Goal: Task Accomplishment & Management: Use online tool/utility

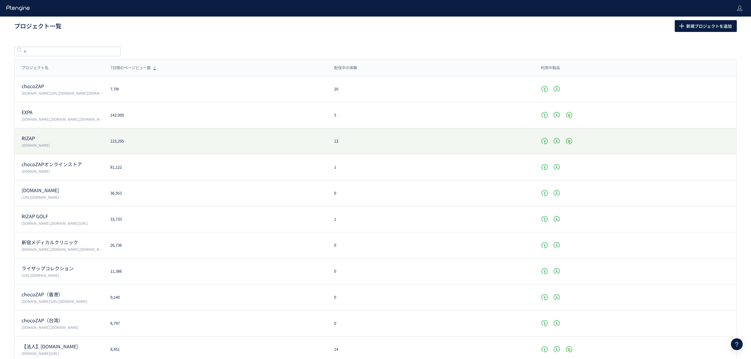
click at [41, 134] on div "RIZAP [DOMAIN_NAME] 123,295 13" at bounding box center [375, 141] width 722 height 26
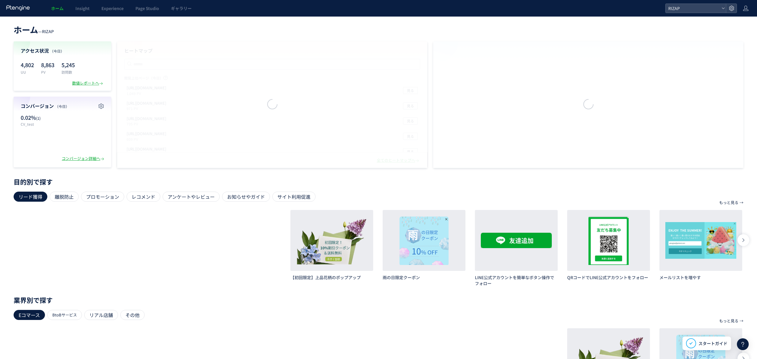
click at [118, 6] on span "Experience" at bounding box center [112, 8] width 22 height 6
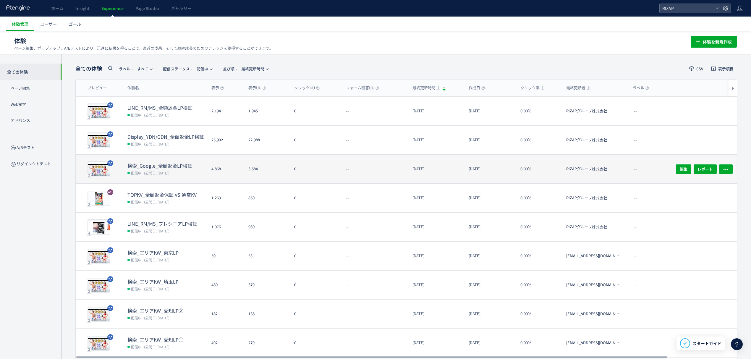
click at [162, 163] on dt "検索_Google_全額返金LP検証" at bounding box center [167, 165] width 79 height 7
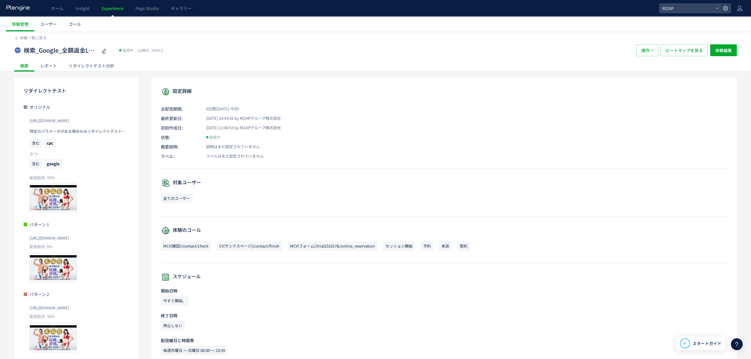
click at [54, 66] on div "レポート" at bounding box center [48, 66] width 28 height 12
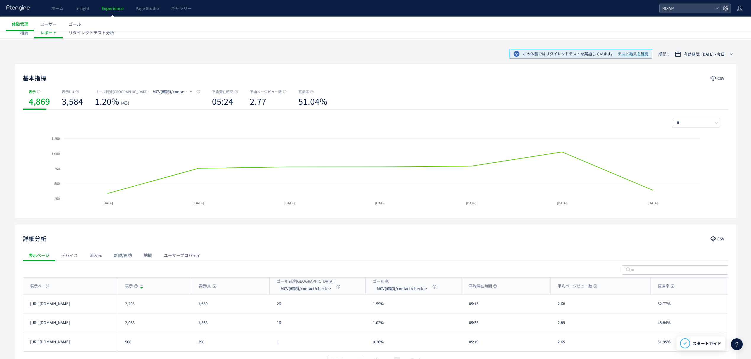
scroll to position [76, 0]
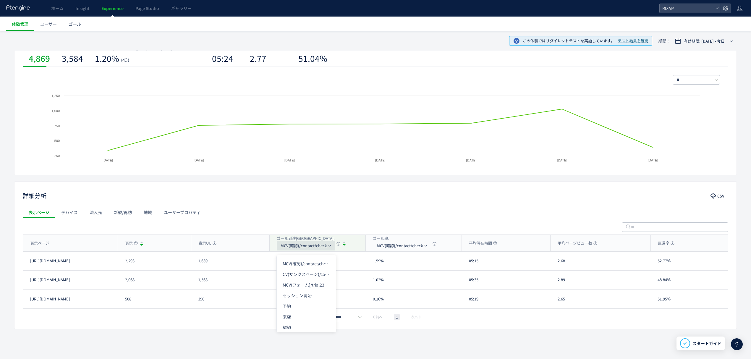
click at [296, 247] on span "MCV(確認)/contact/check" at bounding box center [304, 245] width 46 height 9
click at [298, 247] on span "MCV(確認)/contact/check" at bounding box center [304, 245] width 46 height 9
click at [294, 299] on li "予約" at bounding box center [306, 302] width 59 height 11
click at [294, 245] on button "予約" at bounding box center [287, 245] width 20 height 9
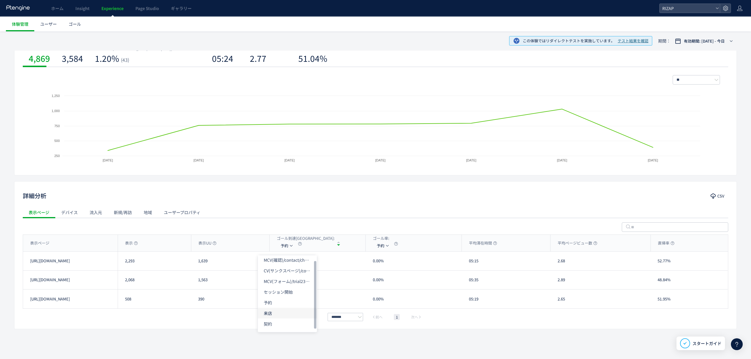
click at [271, 312] on li "来店" at bounding box center [287, 313] width 59 height 11
click at [275, 319] on li "契約" at bounding box center [287, 324] width 59 height 11
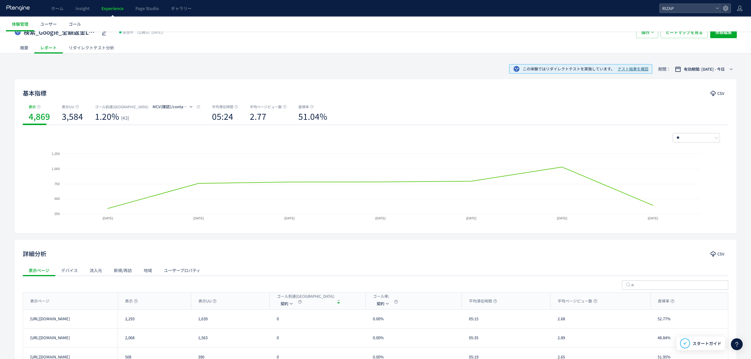
scroll to position [0, 0]
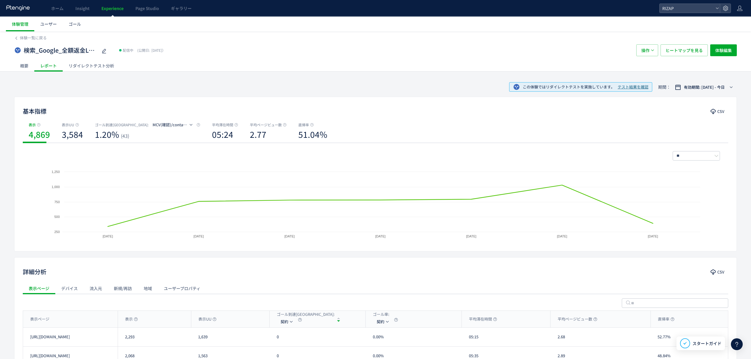
click at [88, 59] on div "検索_Google_全額返金LP検証 配信中 (公開日: [DATE]） 操作 ヒートマップを見る 体験編集" at bounding box center [375, 50] width 723 height 19
click at [86, 67] on div "リダイレクトテスト分析" at bounding box center [91, 66] width 57 height 12
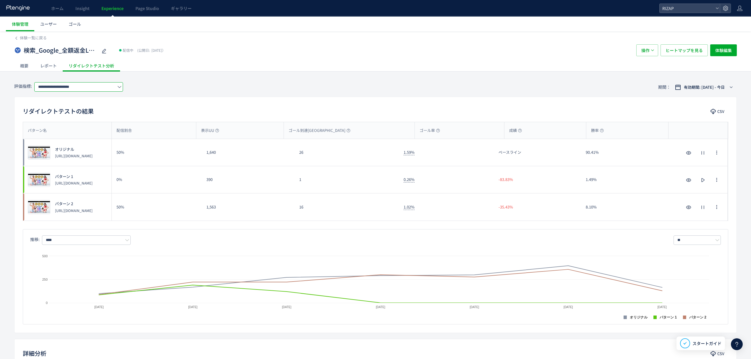
click at [81, 87] on input "**********" at bounding box center [78, 86] width 89 height 9
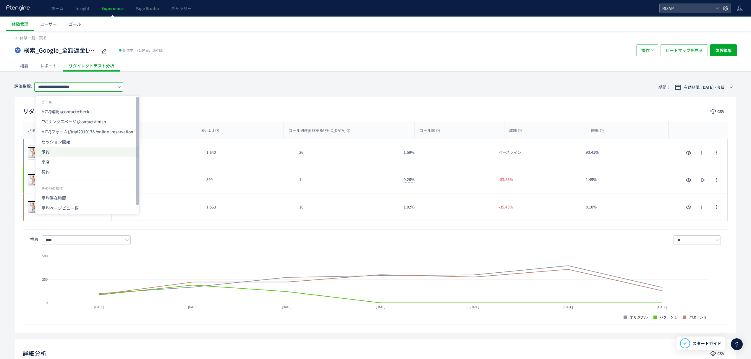
click at [51, 153] on span "予約" at bounding box center [87, 152] width 92 height 10
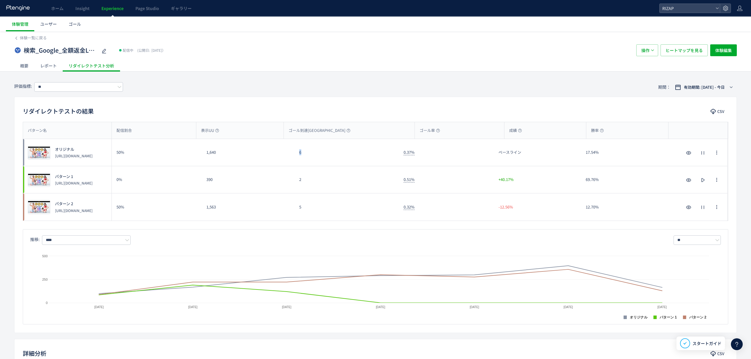
click at [298, 154] on div "6" at bounding box center [347, 152] width 104 height 27
copy div "6"
drag, startPoint x: 224, startPoint y: 154, endPoint x: 205, endPoint y: 152, distance: 18.8
click at [205, 152] on div "1,640" at bounding box center [248, 152] width 93 height 27
copy div "1,640"
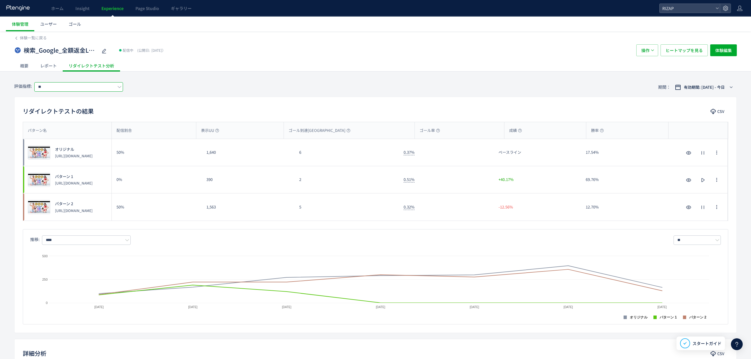
click at [41, 88] on input "**" at bounding box center [78, 86] width 89 height 9
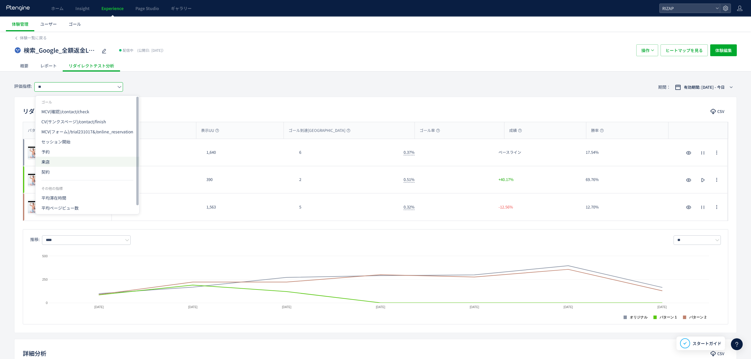
click at [52, 160] on span "来店" at bounding box center [87, 162] width 92 height 10
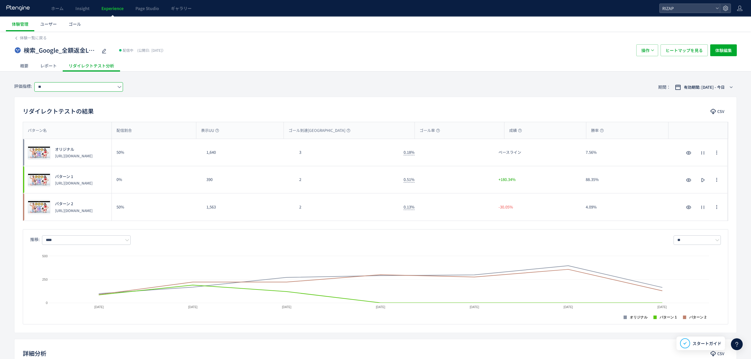
click at [72, 89] on input "**" at bounding box center [78, 86] width 89 height 9
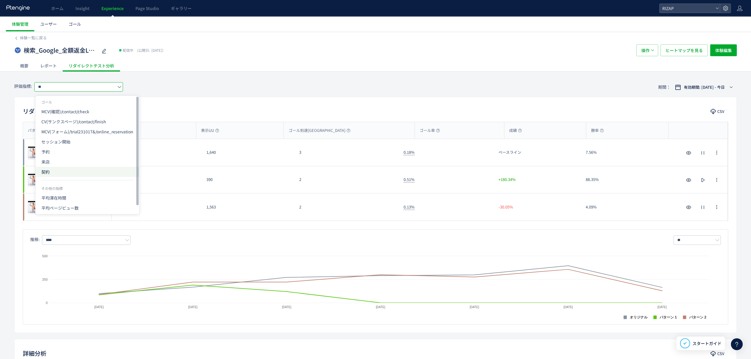
click at [42, 170] on span "契約" at bounding box center [87, 172] width 92 height 10
type input "**"
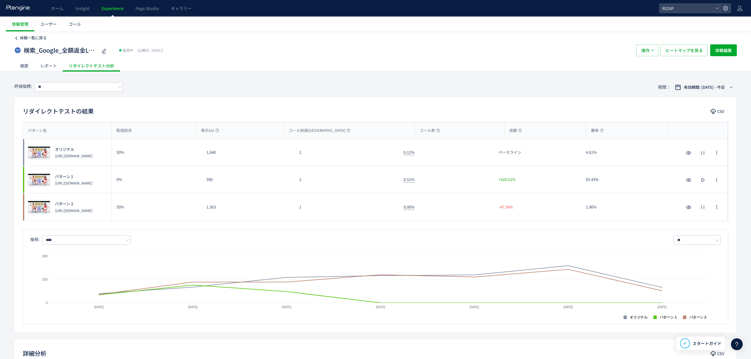
click at [32, 39] on span "体験一覧に戻る" at bounding box center [33, 38] width 27 height 6
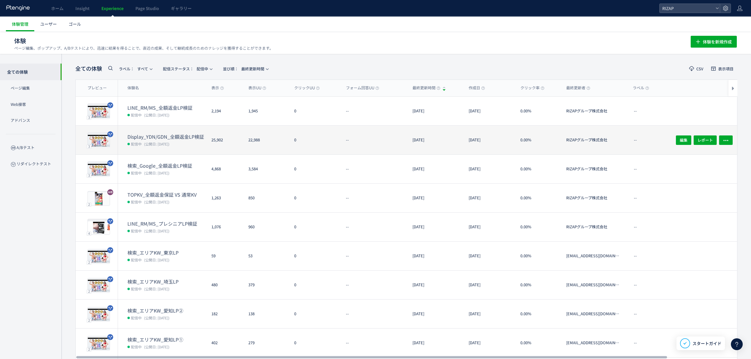
click at [139, 132] on div "Display_YDN/GDN_全額返金LP検証 配信中 (公開日: [DATE])" at bounding box center [162, 140] width 89 height 29
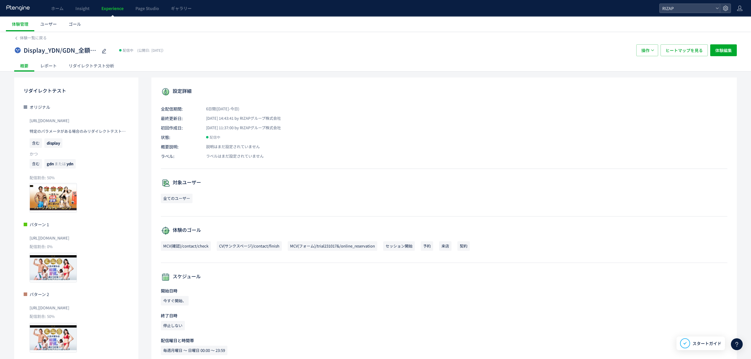
click at [90, 61] on div "リダイレクトテスト分析" at bounding box center [91, 66] width 57 height 12
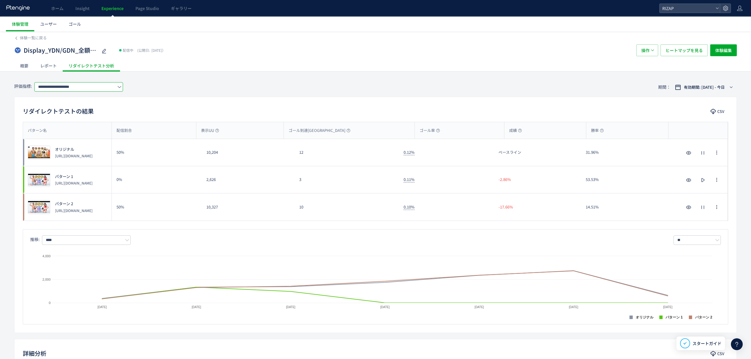
click at [68, 88] on input "**********" at bounding box center [78, 86] width 89 height 9
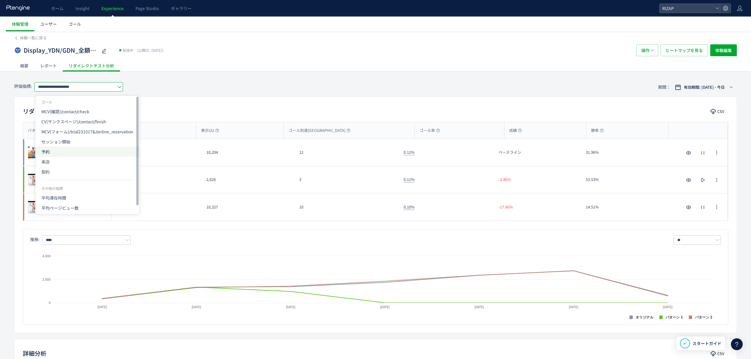
click at [62, 148] on span "予約" at bounding box center [87, 152] width 92 height 10
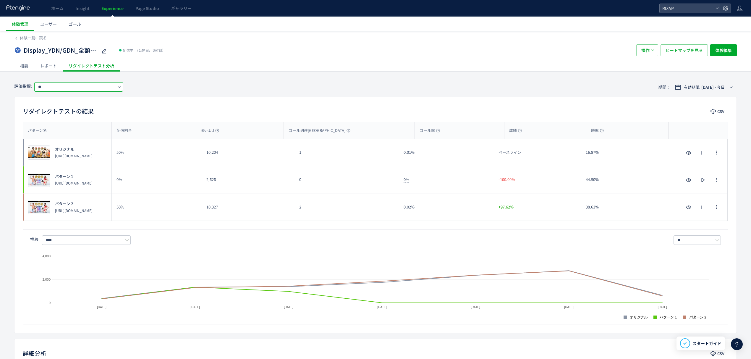
click at [108, 84] on input "**" at bounding box center [78, 86] width 89 height 9
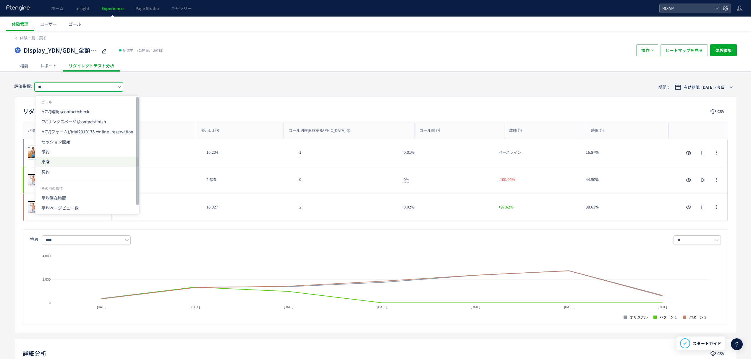
click at [53, 160] on span "来店" at bounding box center [87, 162] width 92 height 10
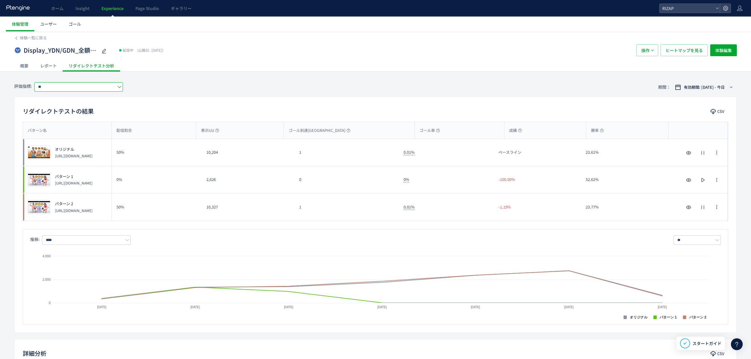
click at [70, 88] on input "**" at bounding box center [78, 86] width 89 height 9
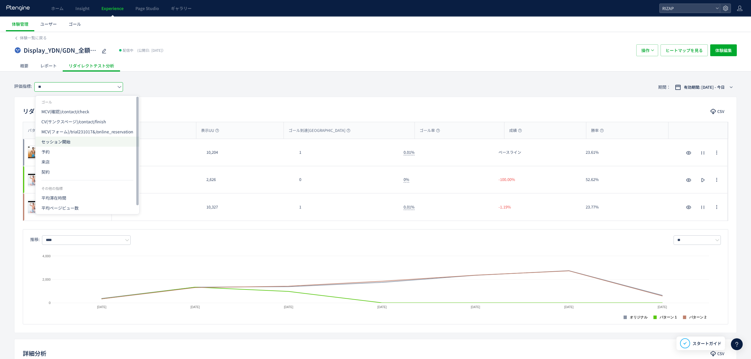
click at [51, 146] on span "セッション開始" at bounding box center [87, 142] width 92 height 10
type input "*******"
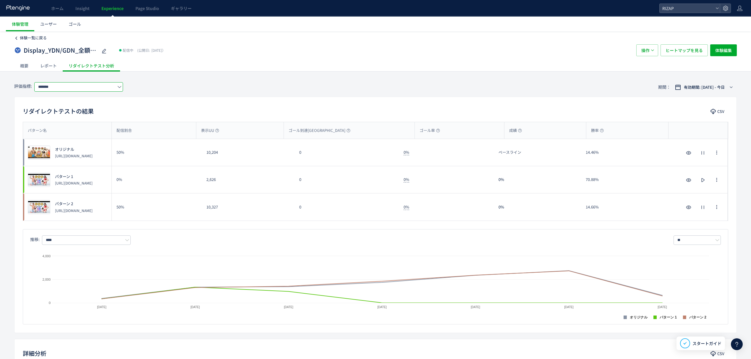
click at [35, 37] on span "体験一覧に戻る" at bounding box center [33, 38] width 27 height 6
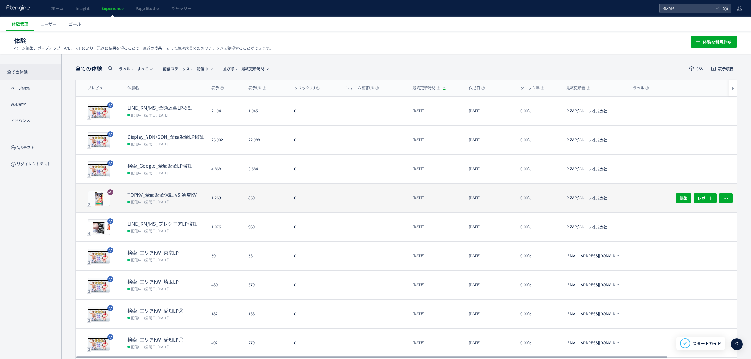
click at [147, 201] on span "(公開日: [DATE])" at bounding box center [156, 201] width 25 height 5
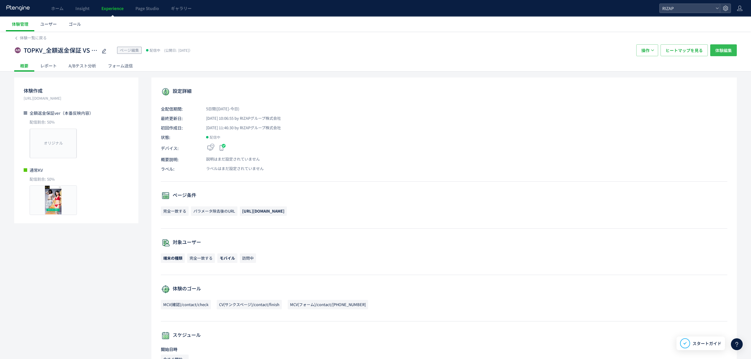
click at [730, 51] on span "体験編集" at bounding box center [724, 50] width 17 height 12
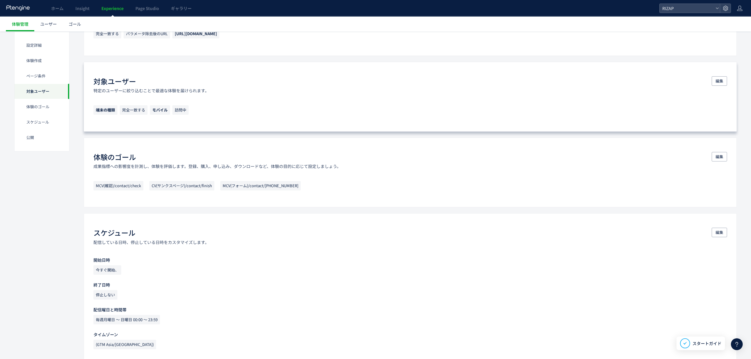
scroll to position [303, 0]
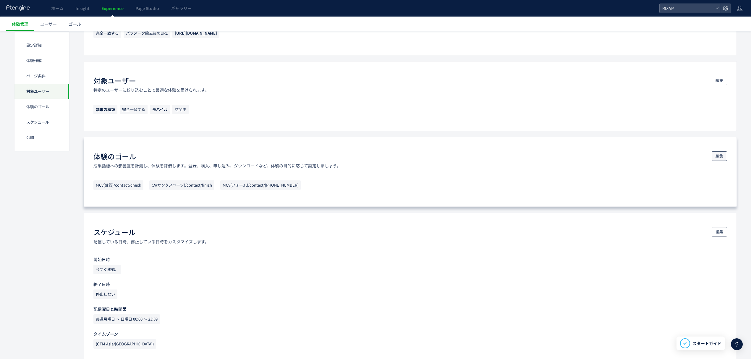
click at [720, 159] on span "編集" at bounding box center [720, 155] width 8 height 9
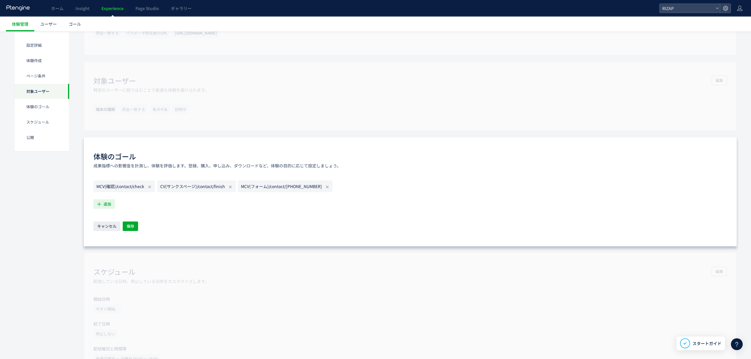
click at [107, 202] on span "追加" at bounding box center [108, 203] width 8 height 9
click at [117, 272] on li "予約 予約 条件： イベント 「予約」 が発生した場合 説明： google sheetからインポートしたオフライン予約状況です。" at bounding box center [149, 273] width 107 height 9
click at [107, 209] on span "追加" at bounding box center [108, 203] width 8 height 9
click at [108, 236] on li "来店 来店 条件： イベント 「来店」 が発生した場合 説明： google sheetからインポートしたオフライン来店状況です。" at bounding box center [149, 235] width 107 height 9
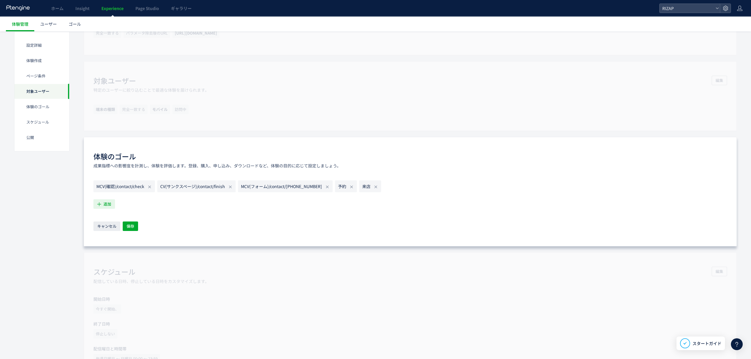
click at [104, 207] on span "追加" at bounding box center [108, 203] width 8 height 9
click at [123, 261] on li "契約 契約 条件： イベント 「契約」 が発生した場合 説明： google sheetからインポートしたオフライン契約状況です。" at bounding box center [149, 258] width 107 height 9
click at [106, 205] on span "追加" at bounding box center [108, 203] width 8 height 9
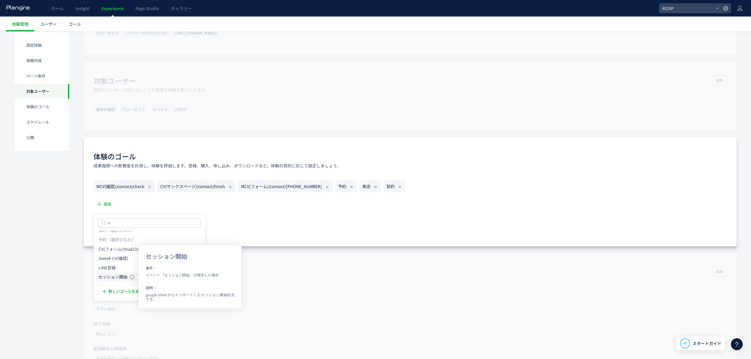
click at [125, 278] on icon "セッション開始" at bounding box center [113, 277] width 29 height 6
click at [125, 230] on button "保存" at bounding box center [130, 226] width 15 height 9
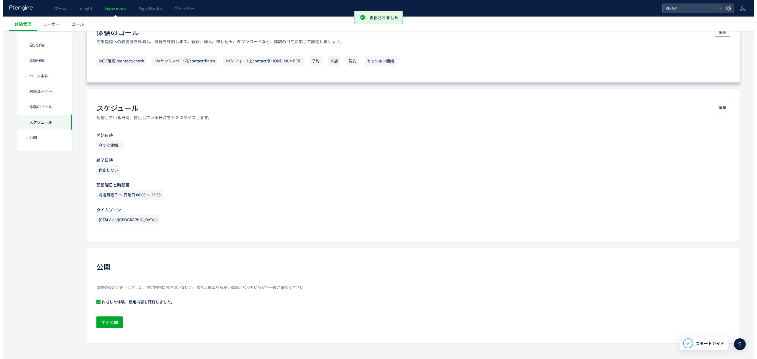
scroll to position [427, 0]
click at [115, 328] on span "すぐ公開" at bounding box center [107, 323] width 17 height 12
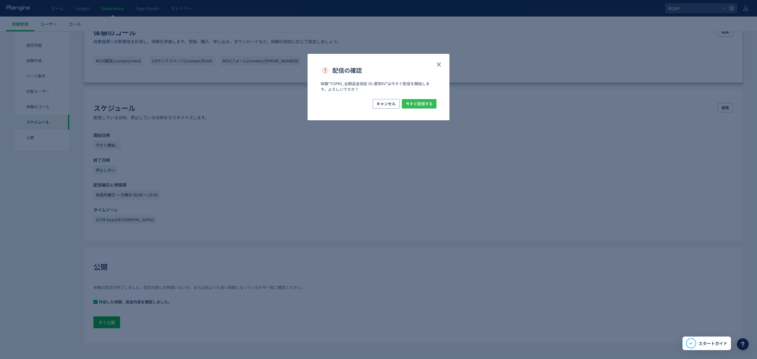
click at [428, 104] on span "今すぐ配信する" at bounding box center [419, 103] width 27 height 9
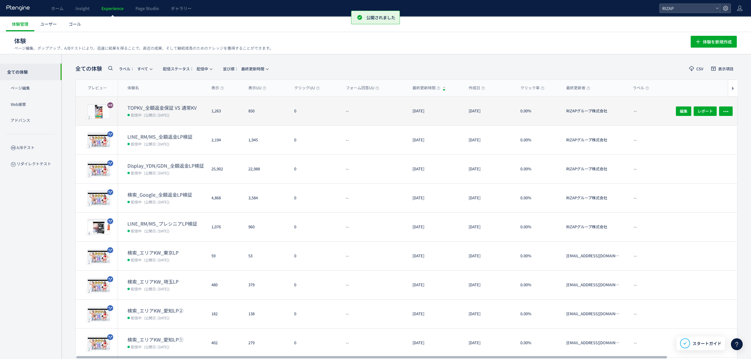
click at [154, 112] on span "(公開日: [DATE])" at bounding box center [156, 114] width 25 height 5
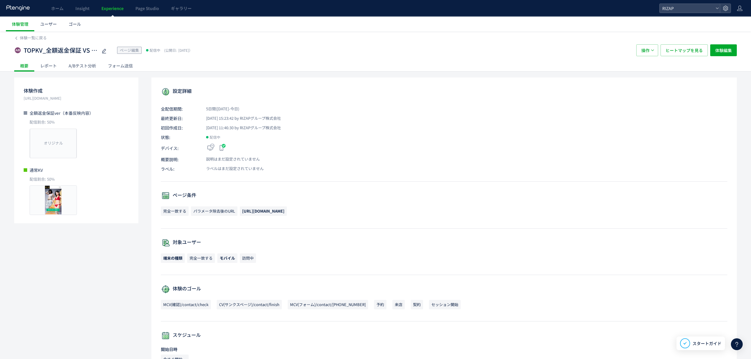
click at [83, 67] on div "A/Bテスト分析" at bounding box center [82, 66] width 39 height 12
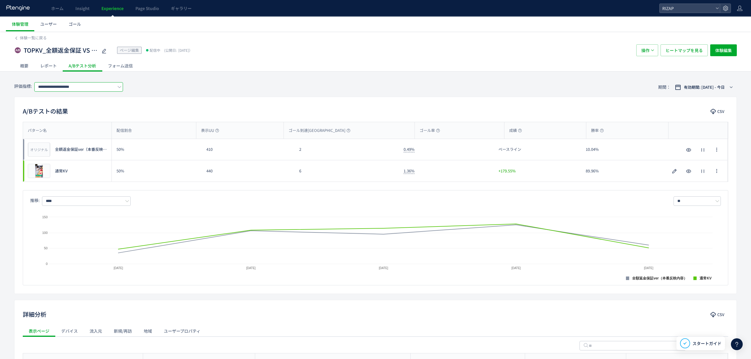
click at [65, 89] on input "**********" at bounding box center [78, 86] width 89 height 9
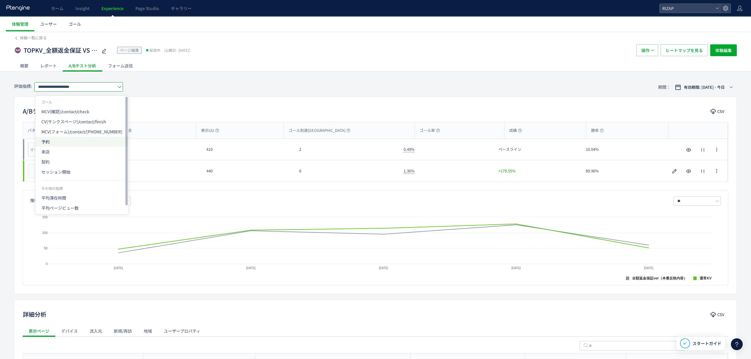
click at [60, 143] on span "予約" at bounding box center [81, 142] width 81 height 10
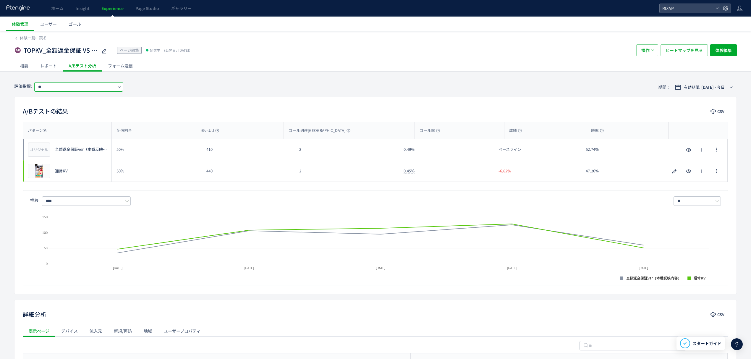
click at [67, 89] on input "**" at bounding box center [78, 86] width 89 height 9
click at [68, 154] on span "来店" at bounding box center [81, 152] width 81 height 10
click at [61, 91] on input "**" at bounding box center [78, 86] width 89 height 9
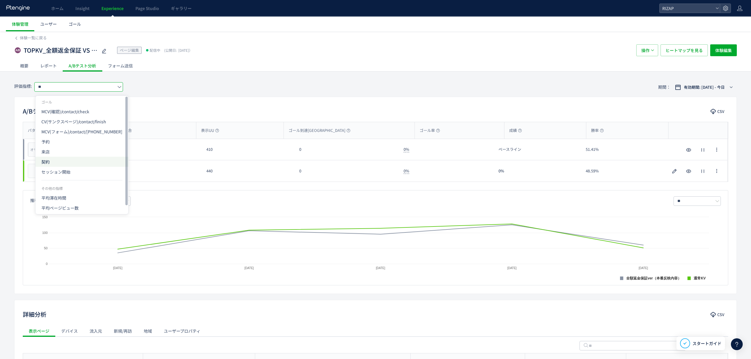
click at [46, 161] on span "契約" at bounding box center [81, 162] width 81 height 10
type input "**"
